Goal: Information Seeking & Learning: Learn about a topic

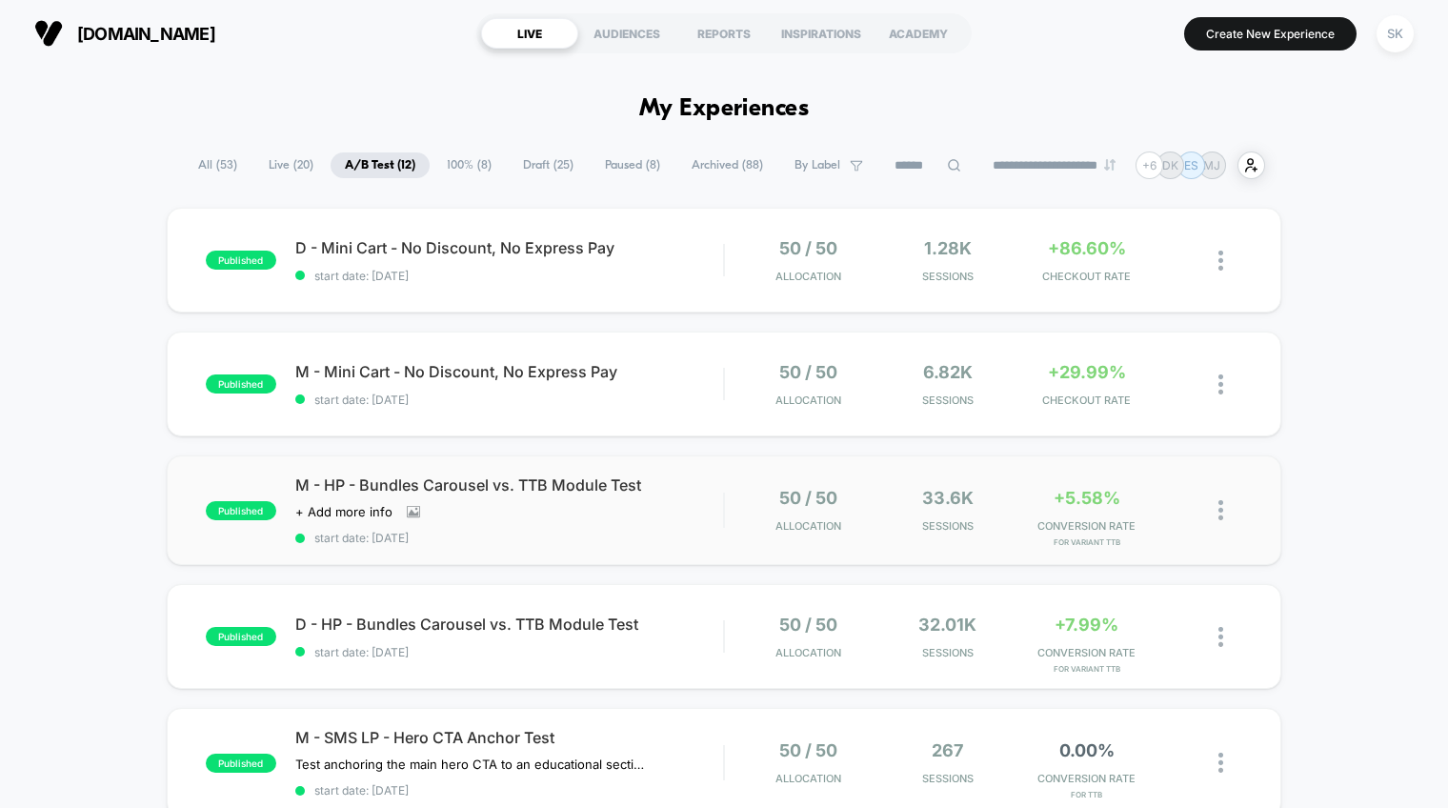
click at [603, 548] on div "published M - HP - Bundles Carousel vs. TTB Module Test Click to view images Cl…" at bounding box center [724, 510] width 1115 height 110
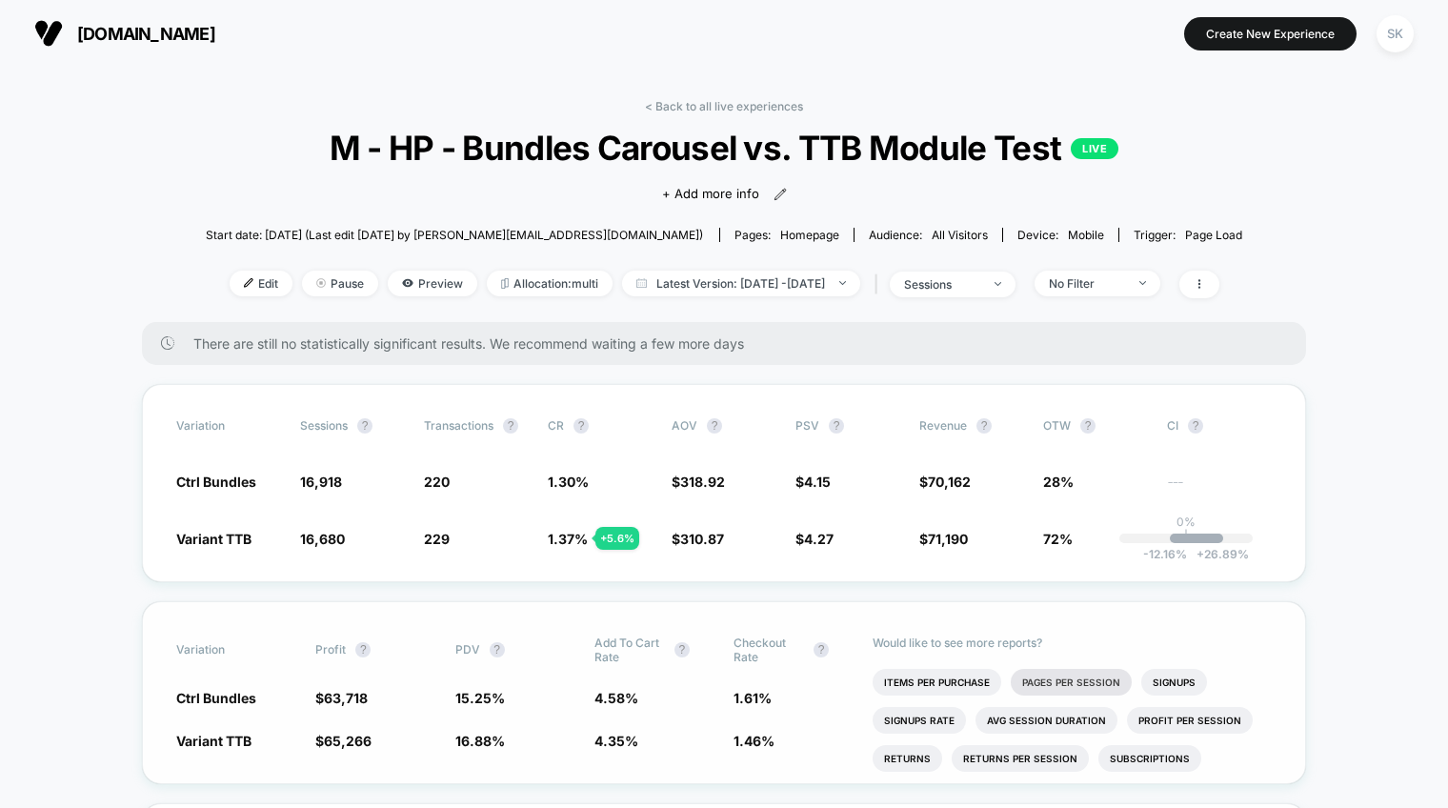
click at [1060, 686] on li "Pages Per Session" at bounding box center [1071, 682] width 121 height 27
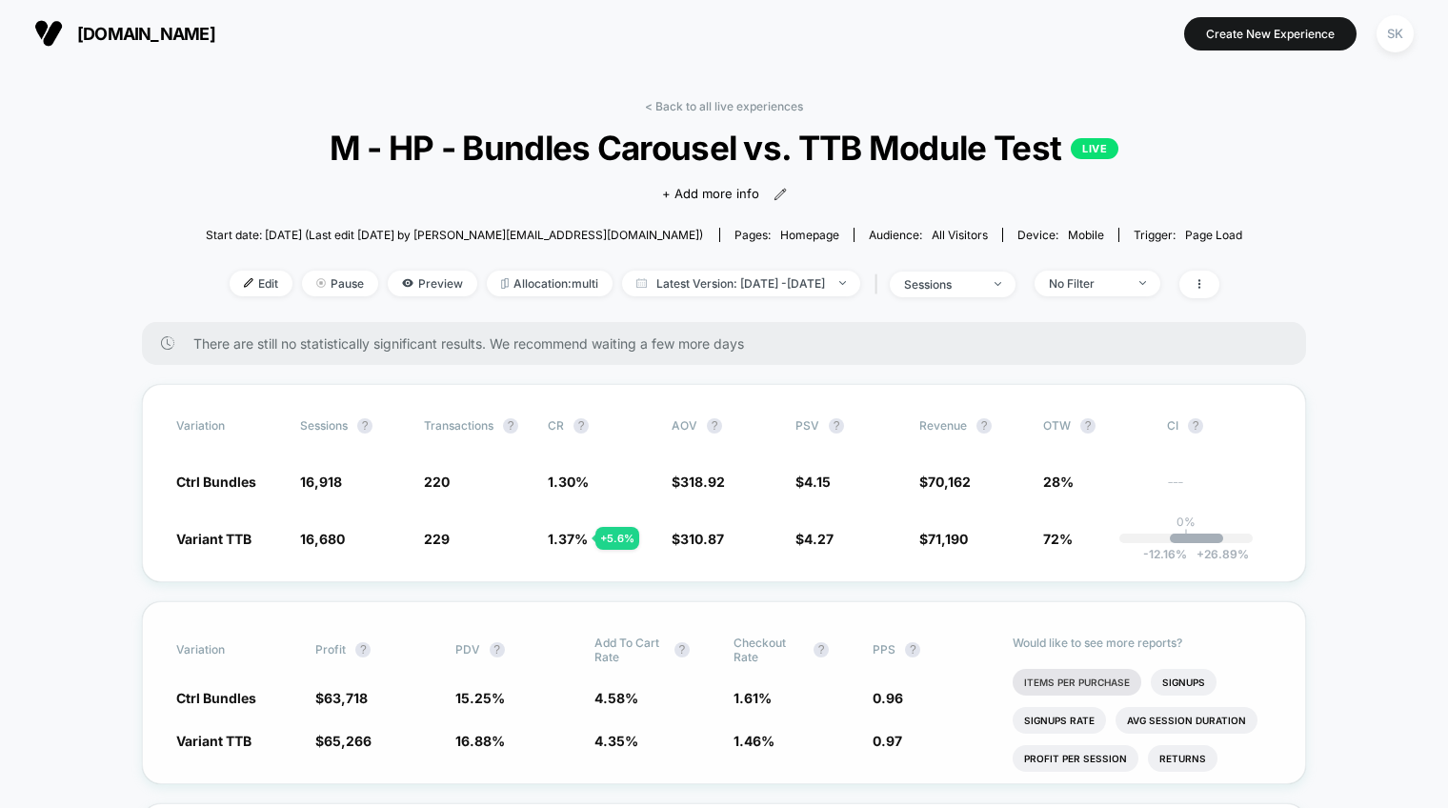
click at [1041, 678] on li "Items Per Purchase" at bounding box center [1077, 682] width 129 height 27
